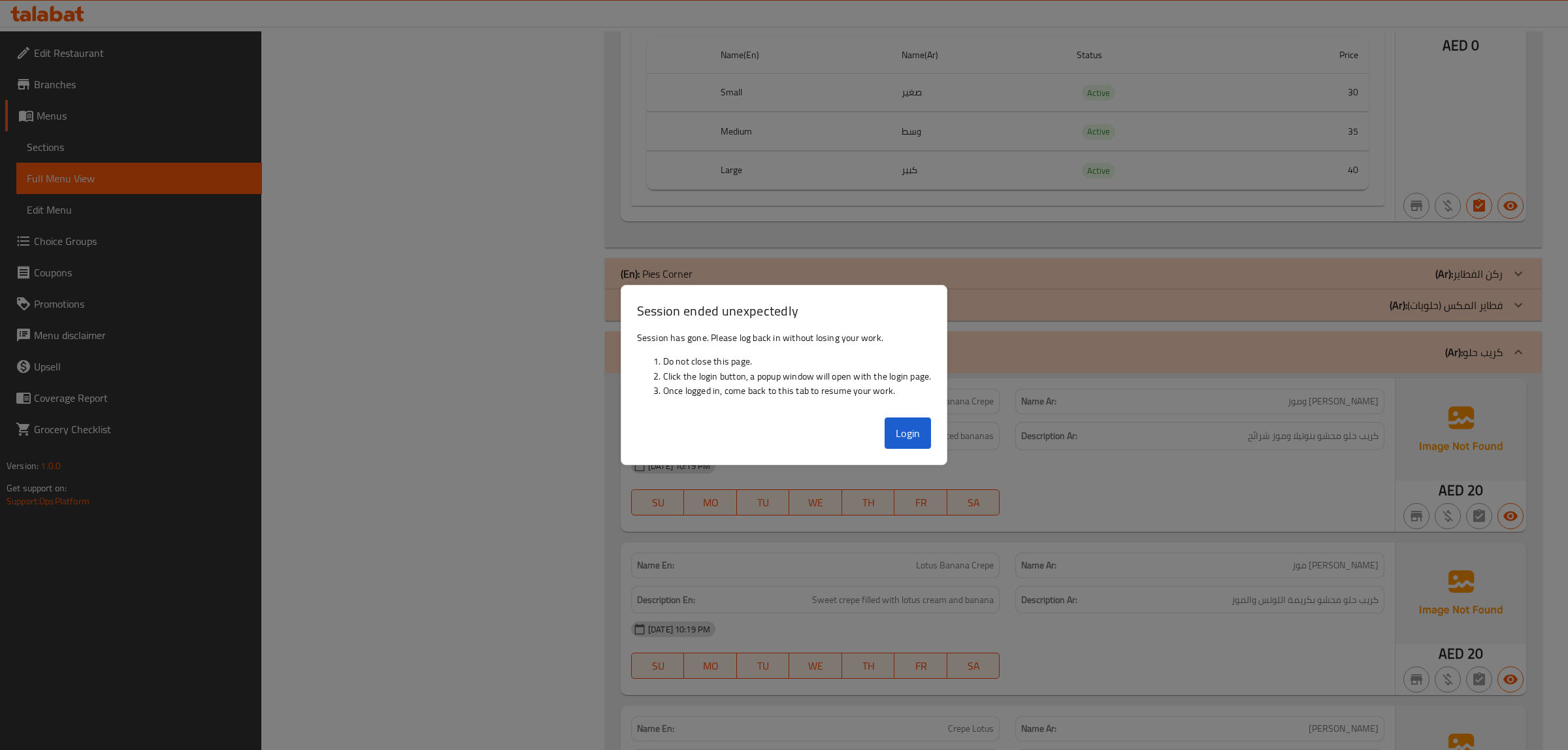
scroll to position [8237, 0]
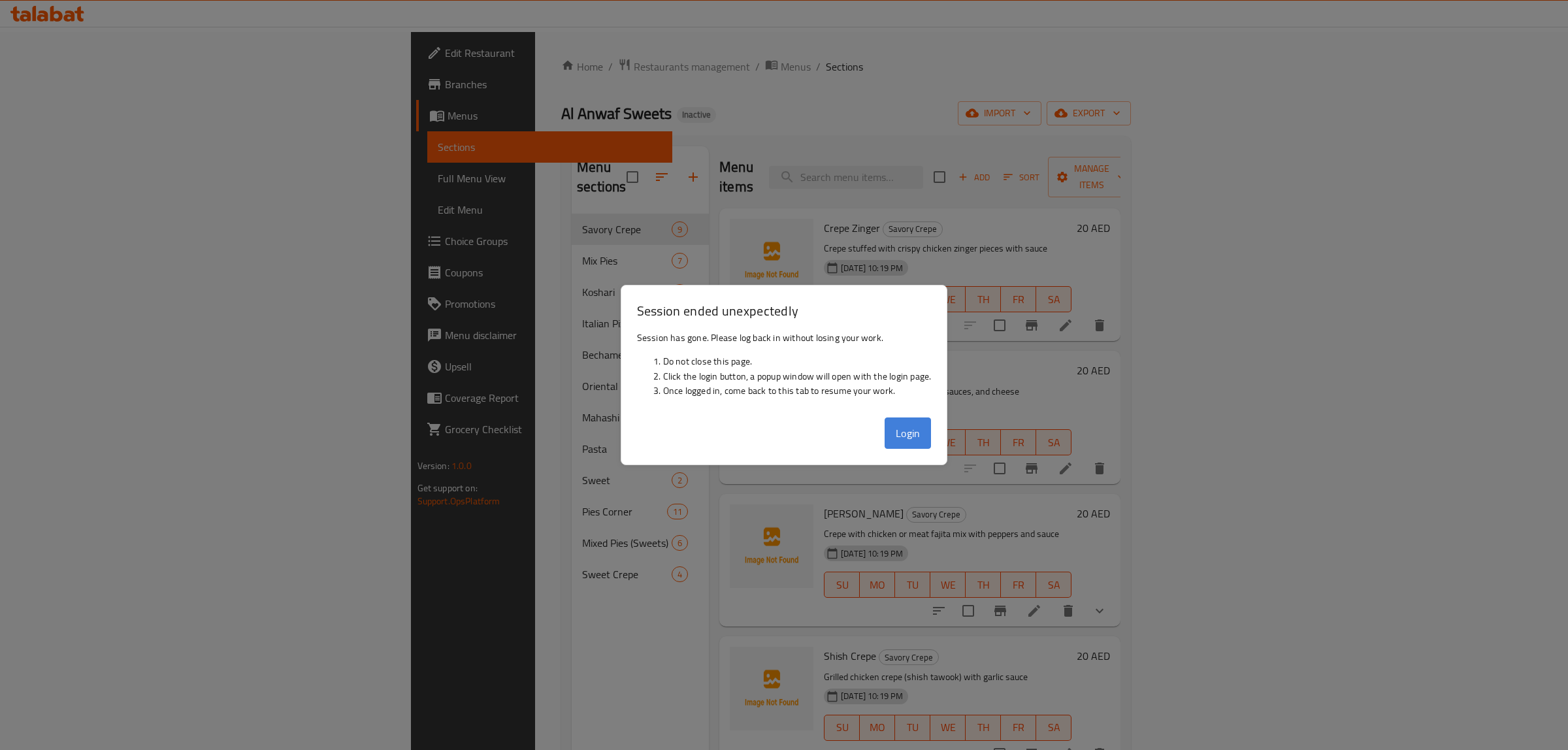
click at [908, 423] on button "Login" at bounding box center [908, 433] width 47 height 32
click at [922, 439] on div "SU MO TU WE TH FR SA" at bounding box center [947, 442] width 258 height 37
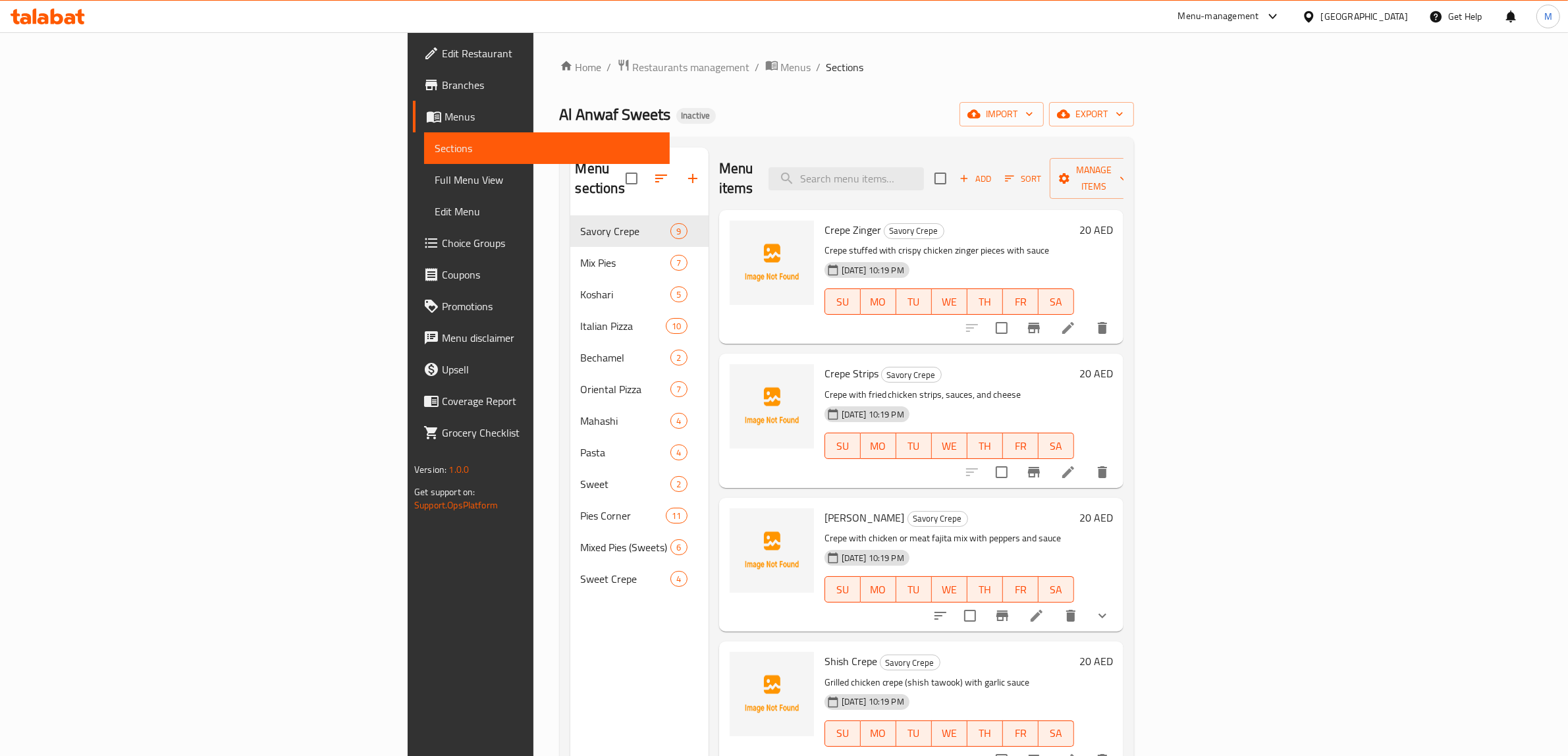
click at [1400, 16] on div "United Arab Emirates" at bounding box center [1364, 16] width 87 height 14
click at [1248, 237] on div "Kuwait" at bounding box center [1309, 227] width 198 height 30
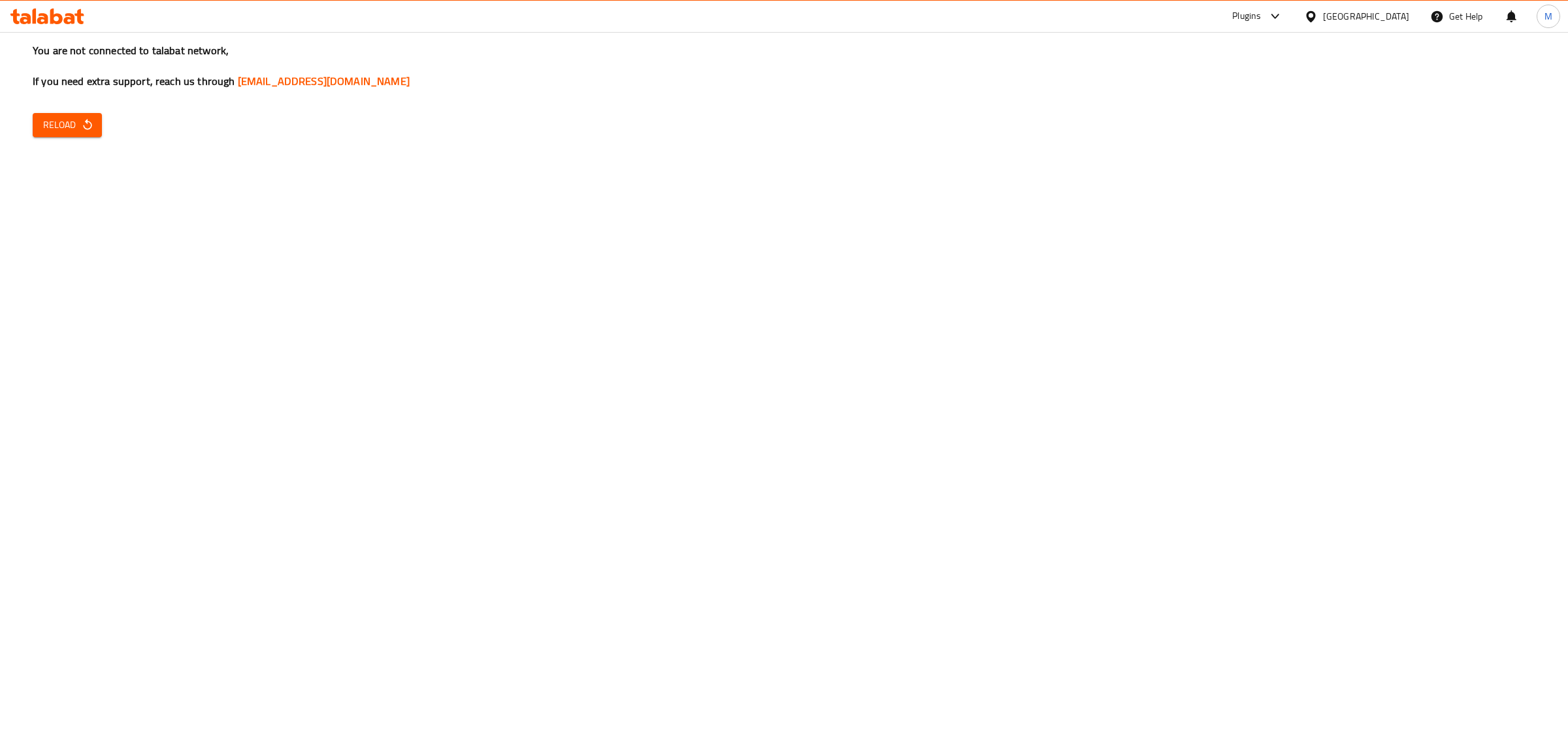
click at [76, 128] on span "Reload" at bounding box center [67, 125] width 48 height 16
click at [53, 126] on span "Reload" at bounding box center [67, 125] width 48 height 16
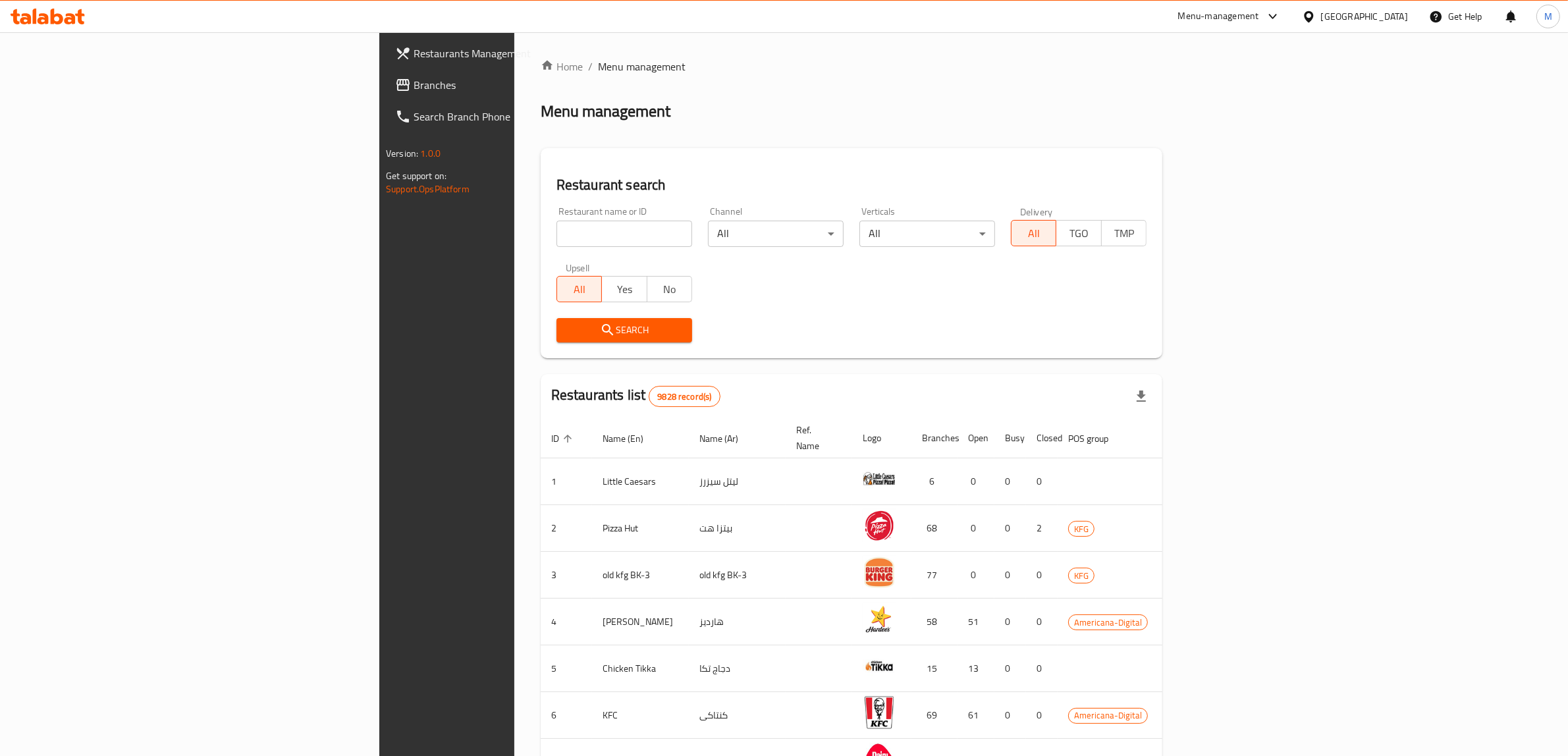
click at [385, 73] on link "Branches" at bounding box center [513, 85] width 257 height 32
click at [413, 89] on span "Branches" at bounding box center [522, 85] width 217 height 16
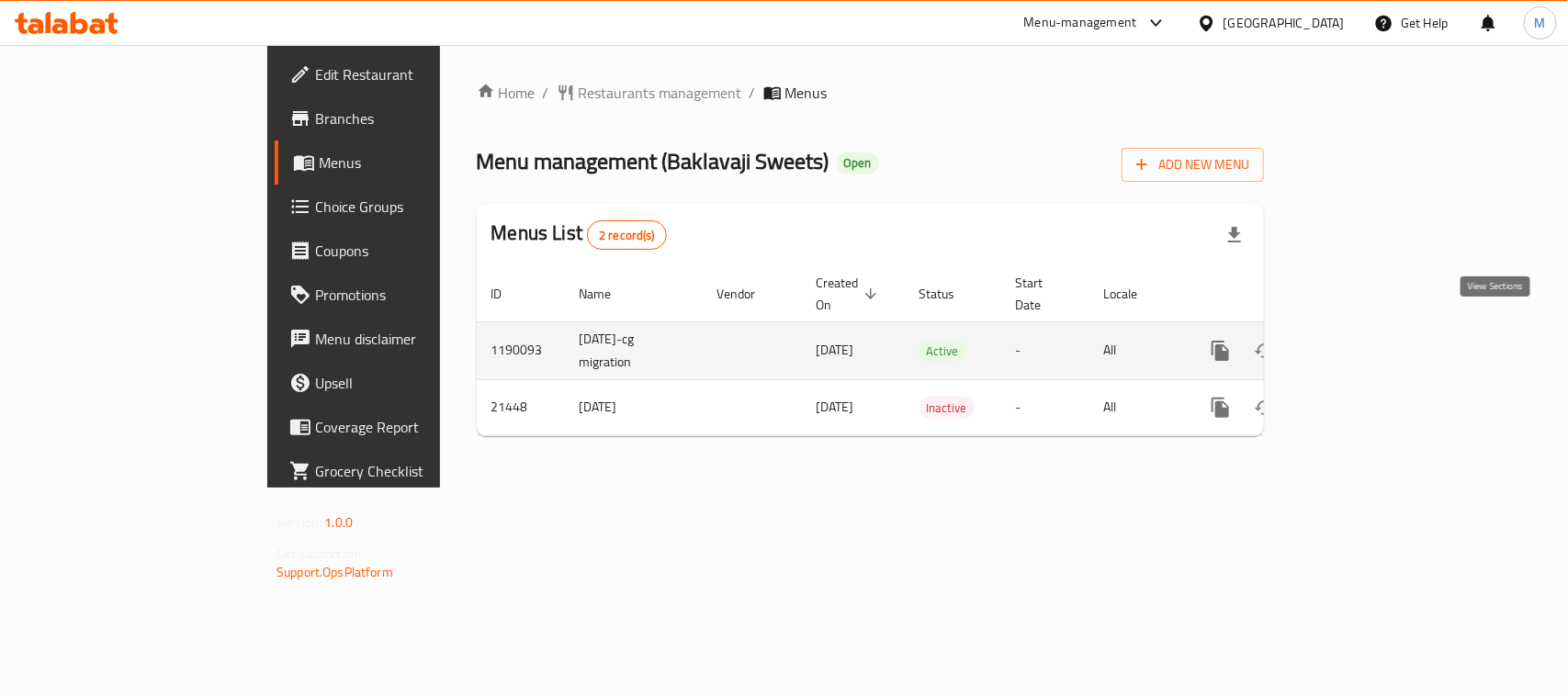
click at [1361, 342] on icon "enhanced table" at bounding box center [1353, 351] width 17 height 17
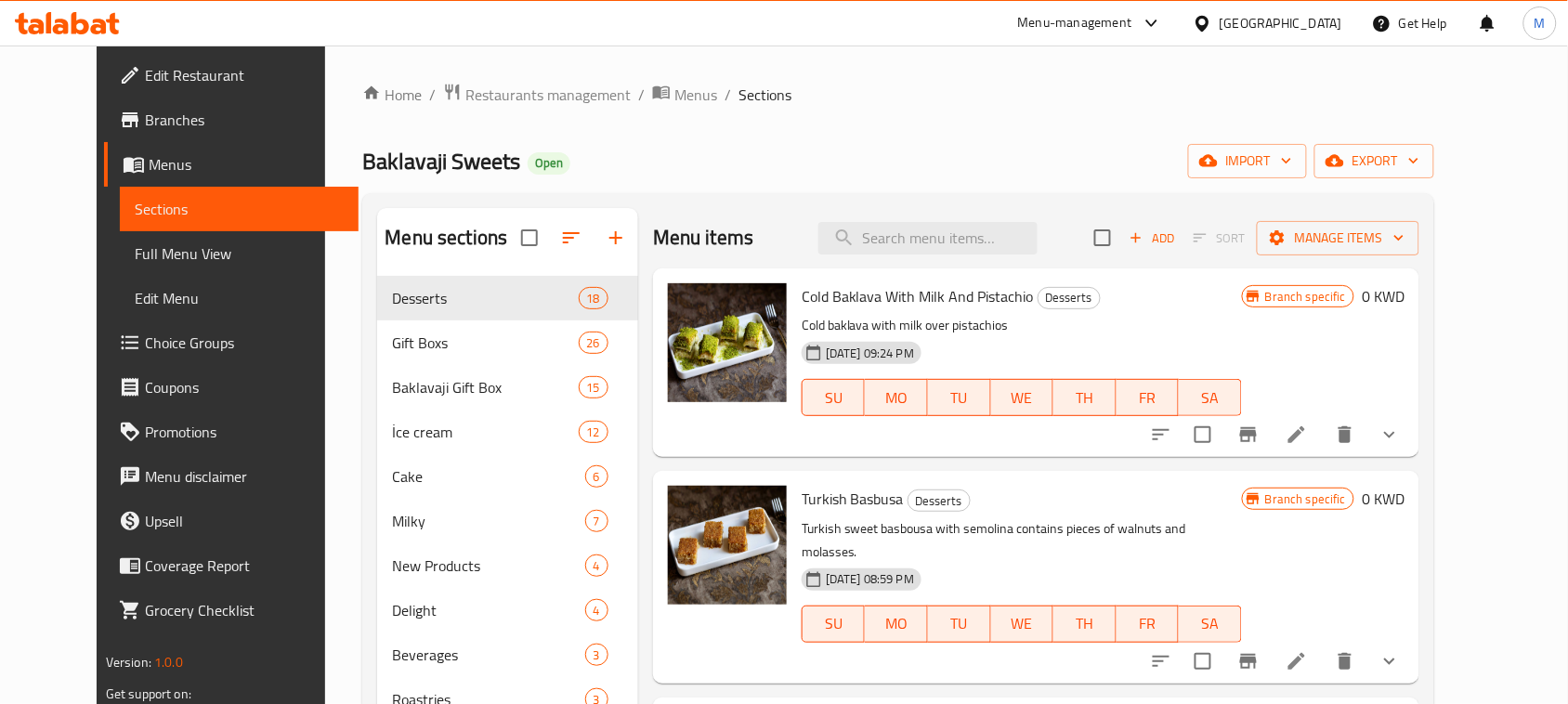
click at [164, 56] on link "Edit Restaurant" at bounding box center [231, 74] width 255 height 45
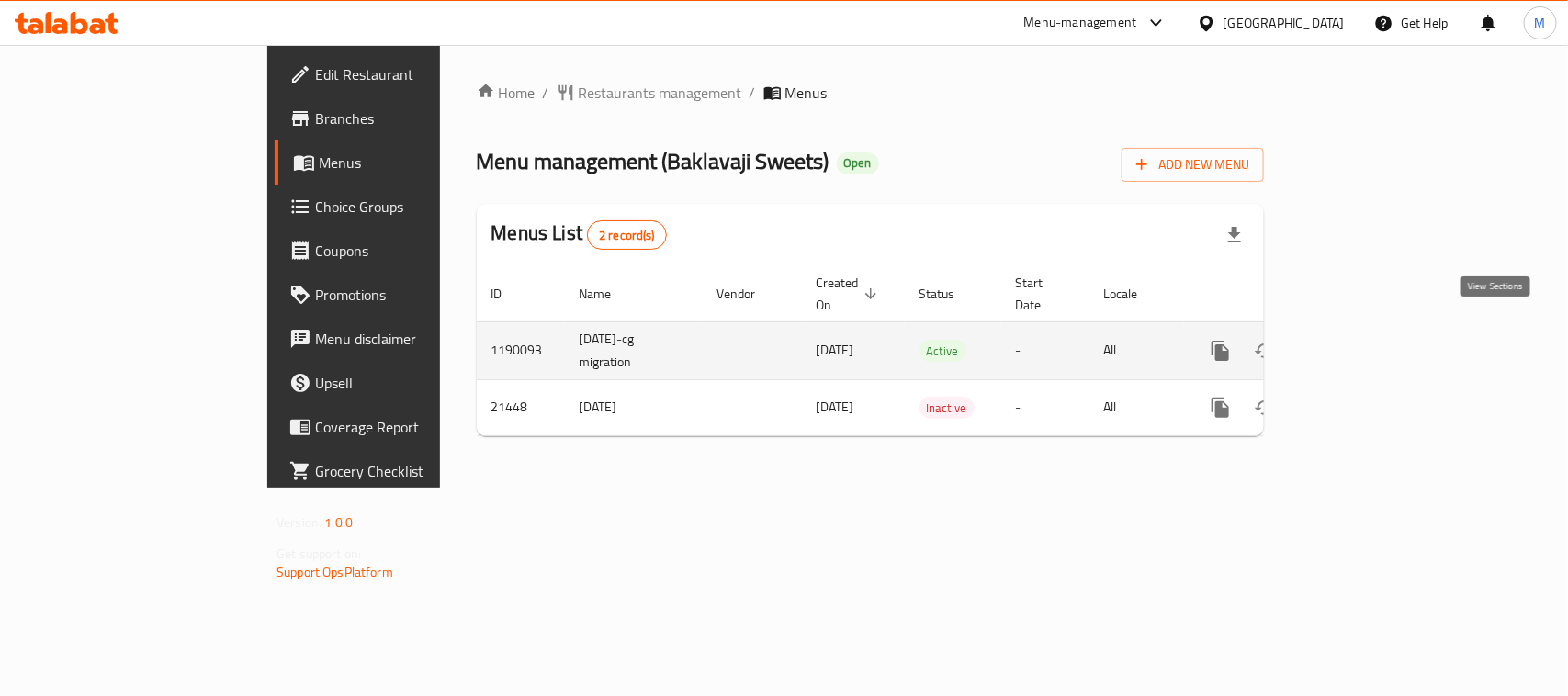
click at [1364, 340] on icon "enhanced table" at bounding box center [1353, 350] width 22 height 22
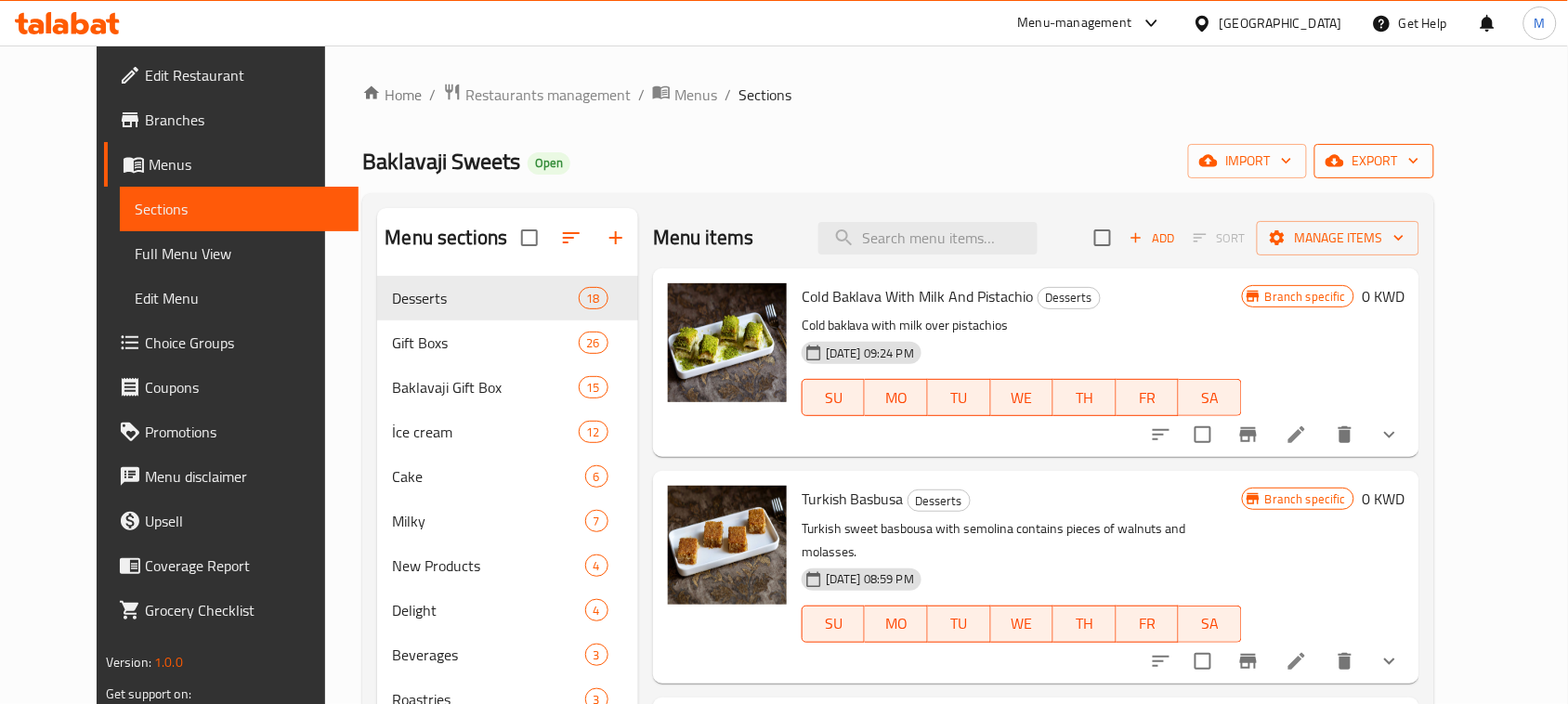
click at [1419, 162] on span "export" at bounding box center [1373, 161] width 90 height 23
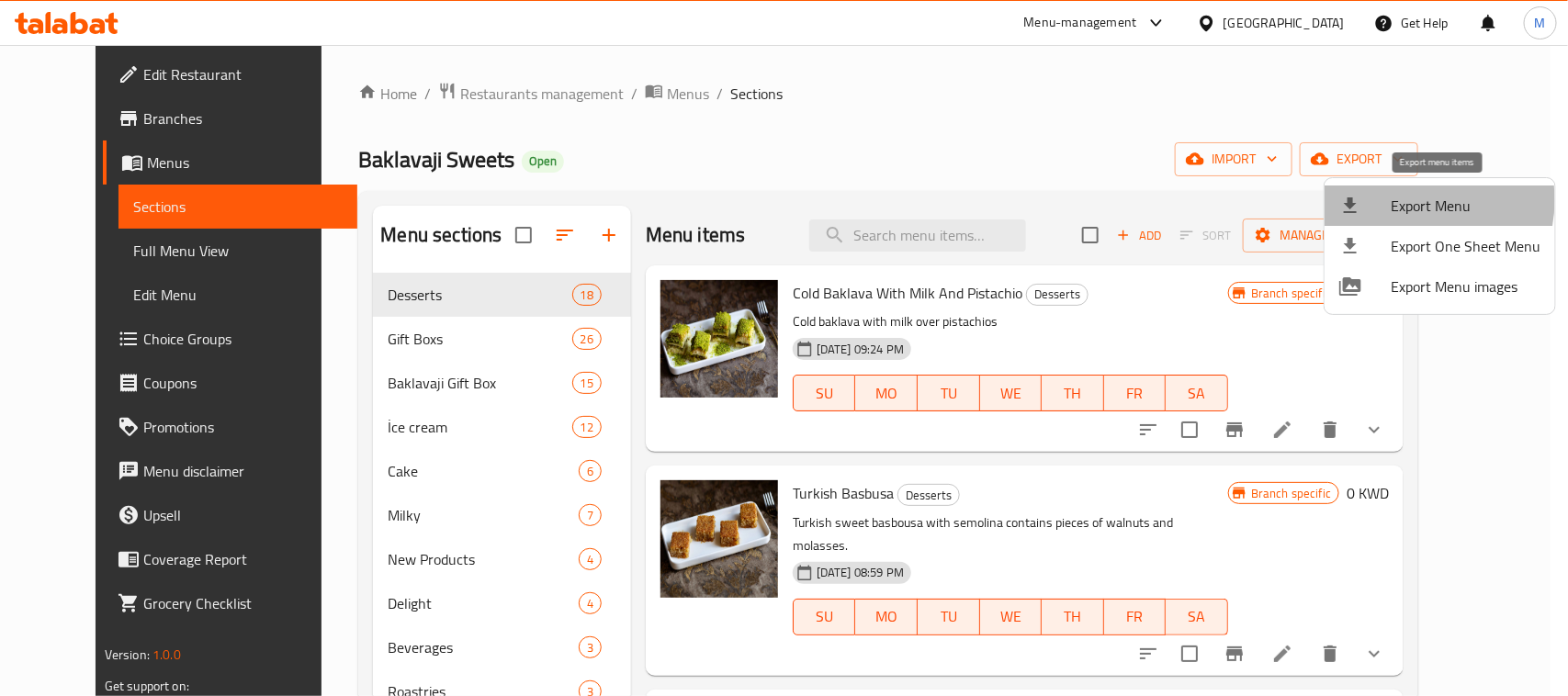
click at [1413, 200] on span "Export Menu" at bounding box center [1465, 205] width 150 height 22
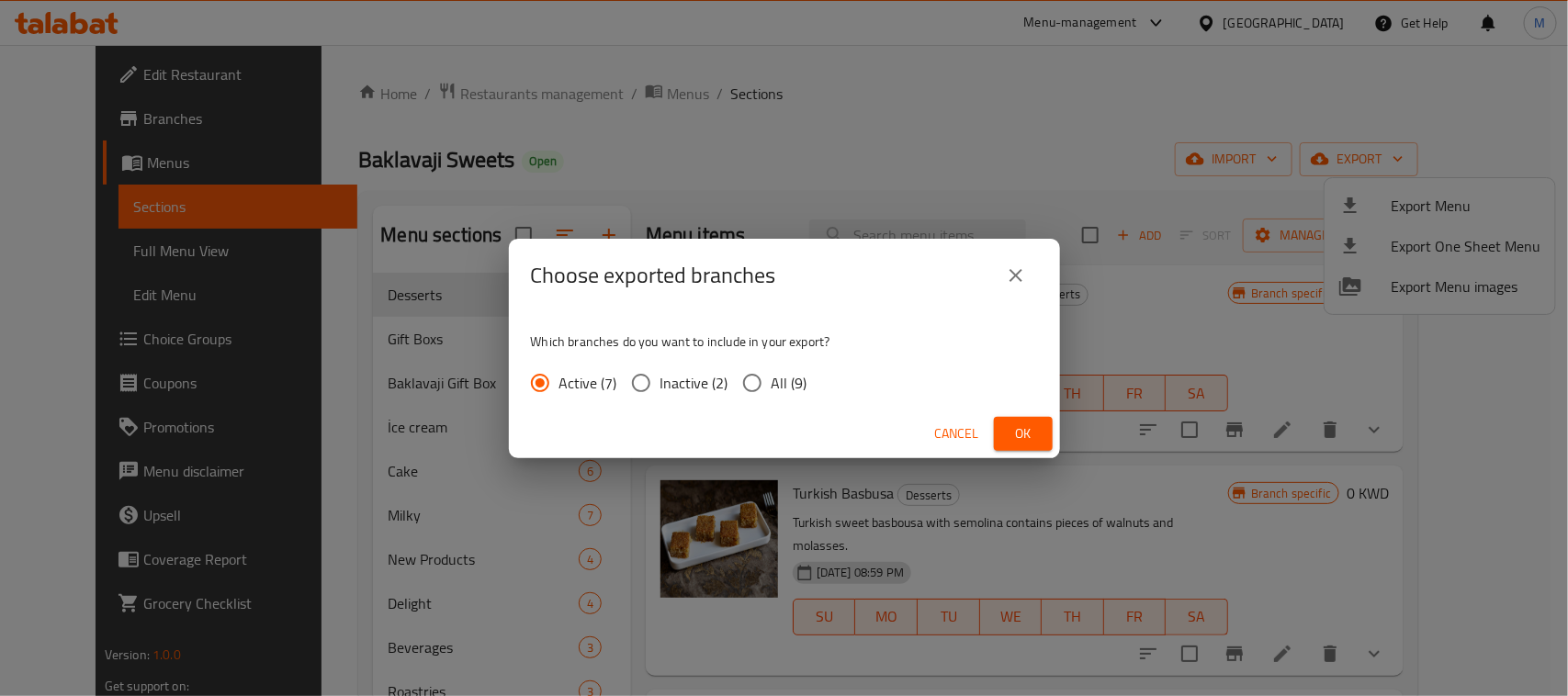
click at [754, 381] on input "All (9)" at bounding box center [752, 383] width 39 height 39
radio input "true"
click at [1006, 440] on button "Ok" at bounding box center [1024, 434] width 58 height 34
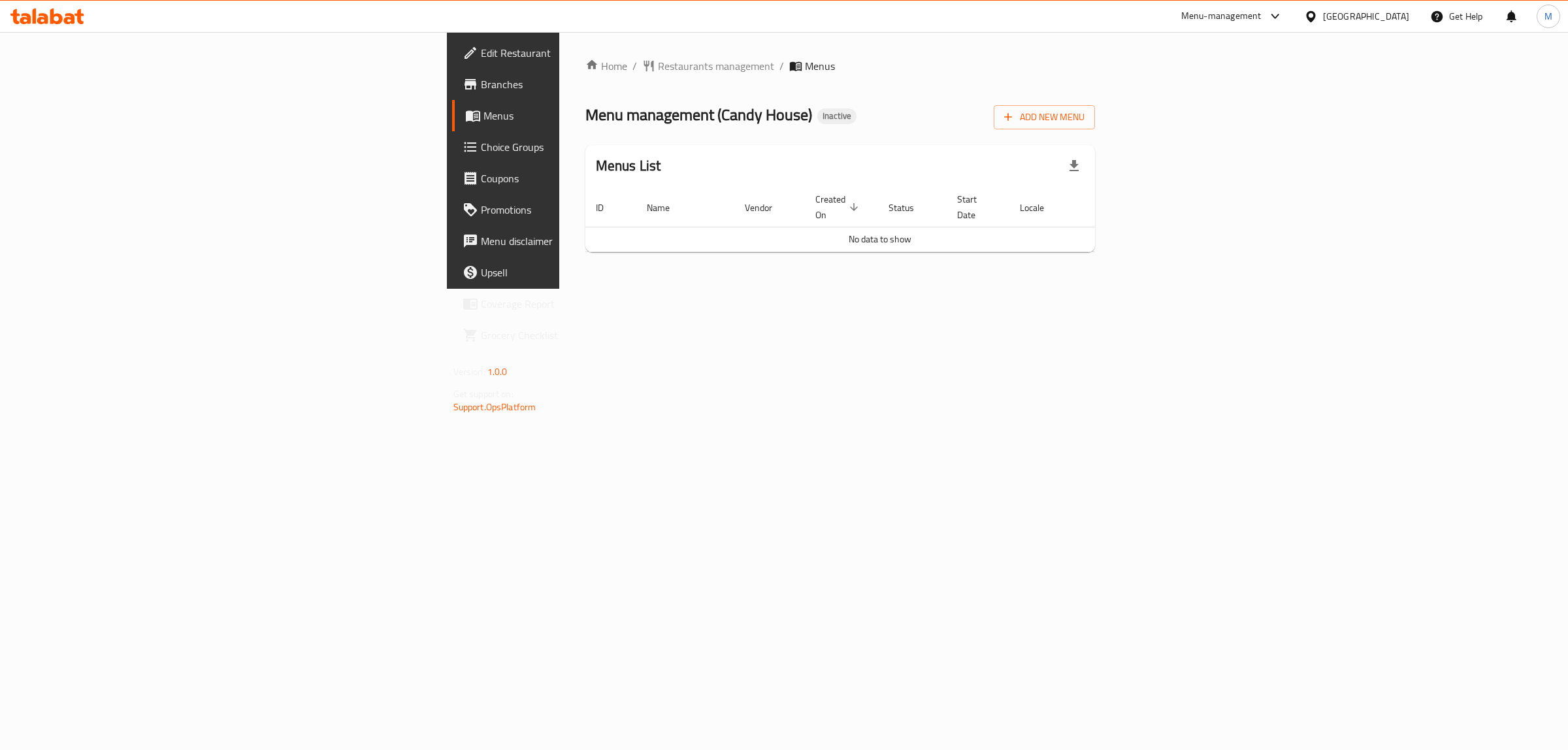
click at [62, 12] on icon at bounding box center [48, 16] width 74 height 15
click at [481, 82] on span "Branches" at bounding box center [590, 84] width 217 height 15
